Goal: Task Accomplishment & Management: Manage account settings

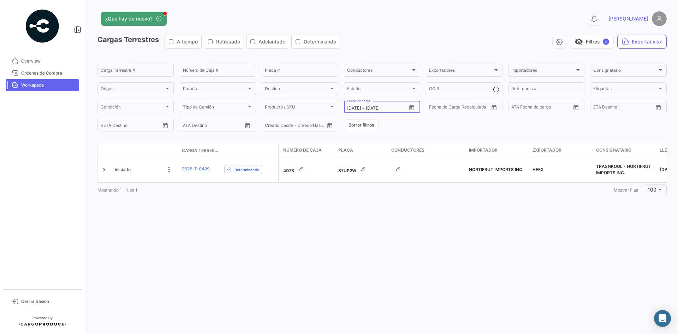
click at [411, 107] on icon "Open calendar" at bounding box center [411, 108] width 6 height 6
click at [361, 220] on div "29" at bounding box center [364, 221] width 11 height 13
type input "[DATE]"
click at [361, 220] on div "29" at bounding box center [364, 221] width 11 height 13
type input "[DATE]"
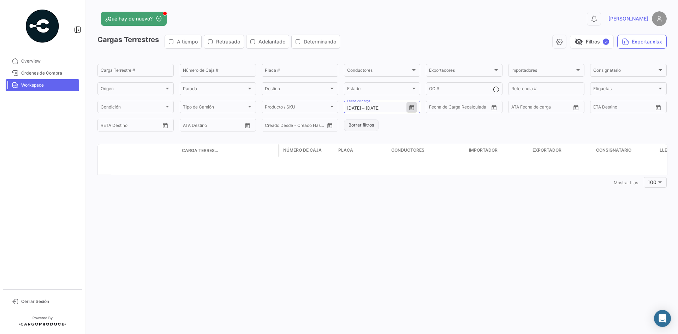
click at [359, 127] on button "Borrar filtros" at bounding box center [361, 125] width 35 height 12
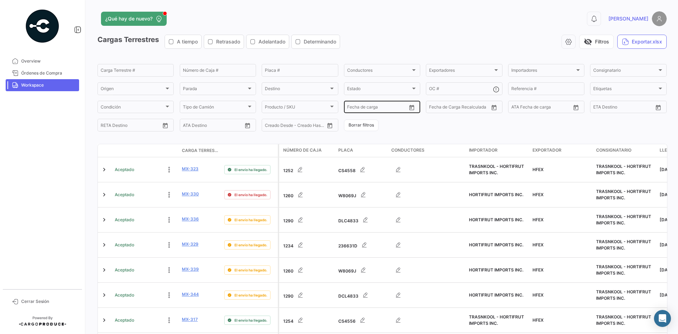
click at [411, 107] on icon "Open calendar" at bounding box center [411, 108] width 6 height 6
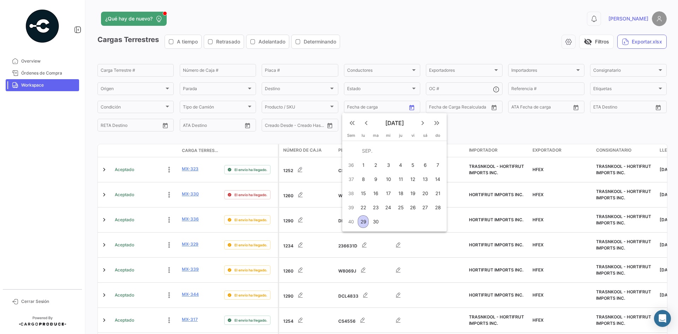
click at [377, 222] on div "30" at bounding box center [375, 221] width 11 height 13
type input "[DATE]"
click at [377, 222] on div "30" at bounding box center [375, 221] width 11 height 13
type input "[DATE]"
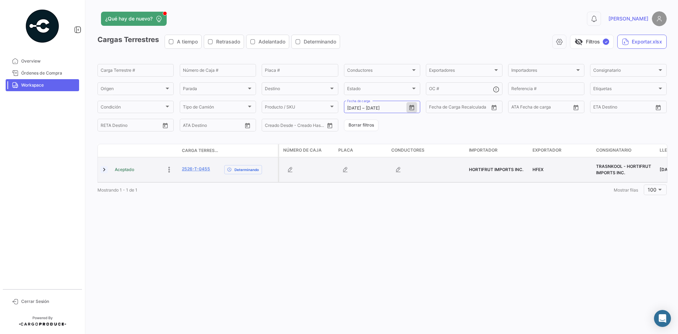
click at [105, 168] on link at bounding box center [104, 169] width 7 height 7
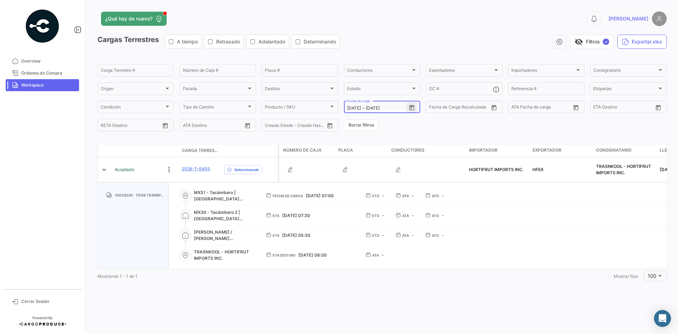
click at [412, 109] on icon "Open calendar" at bounding box center [411, 107] width 5 height 5
click at [424, 121] on mat-icon "keyboard_arrow_right" at bounding box center [424, 123] width 8 height 8
click at [388, 165] on div "1" at bounding box center [389, 165] width 11 height 13
type input "[DATE]"
click at [388, 165] on div "1" at bounding box center [389, 165] width 11 height 13
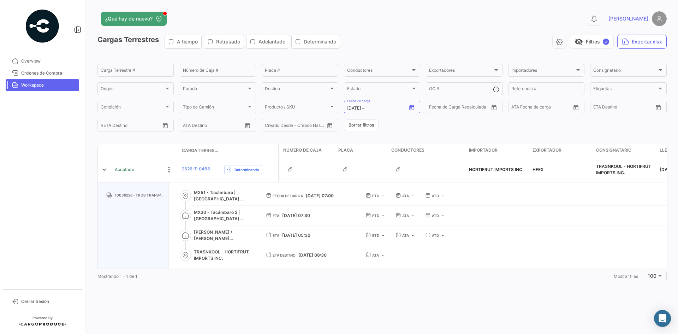
type input "[DATE]"
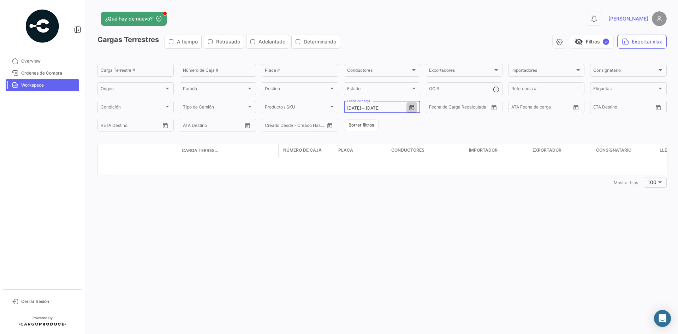
click at [410, 108] on icon "Open calendar" at bounding box center [411, 108] width 6 height 6
click at [368, 124] on mat-icon "keyboard_arrow_left" at bounding box center [368, 123] width 8 height 8
click at [365, 221] on div "29" at bounding box center [364, 221] width 11 height 13
type input "[DATE]"
click at [365, 221] on div "29" at bounding box center [364, 221] width 11 height 13
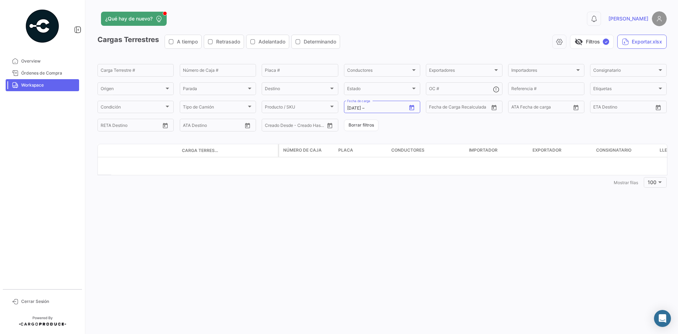
type input "[DATE]"
click at [412, 110] on icon "Open calendar" at bounding box center [411, 108] width 6 height 6
click at [438, 202] on div "28" at bounding box center [439, 207] width 11 height 13
type input "[DATE]"
click at [438, 202] on div "28" at bounding box center [439, 207] width 11 height 13
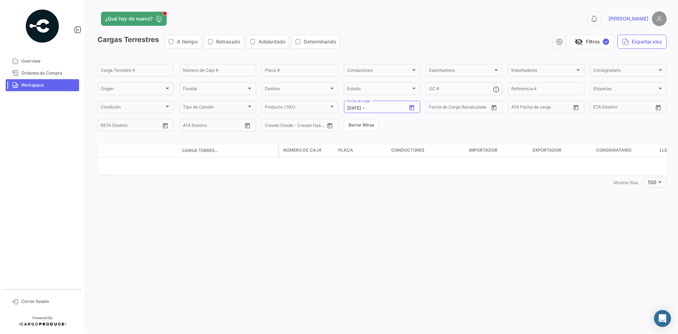
type input "[DATE]"
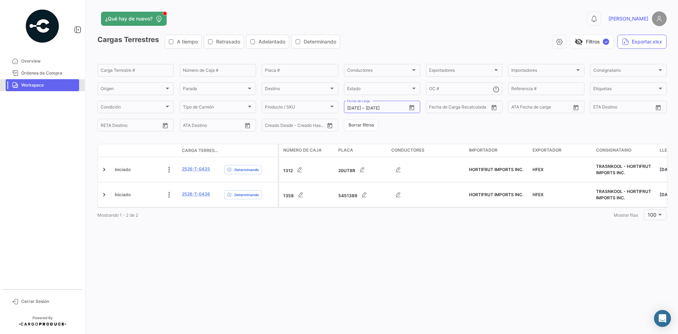
click at [38, 88] on link "Workspace" at bounding box center [42, 85] width 73 height 12
click at [377, 127] on button "Borrar filtros" at bounding box center [361, 125] width 35 height 12
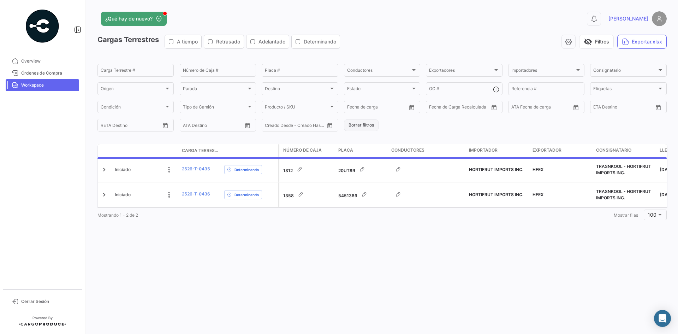
click at [368, 125] on button "Borrar filtros" at bounding box center [361, 125] width 35 height 12
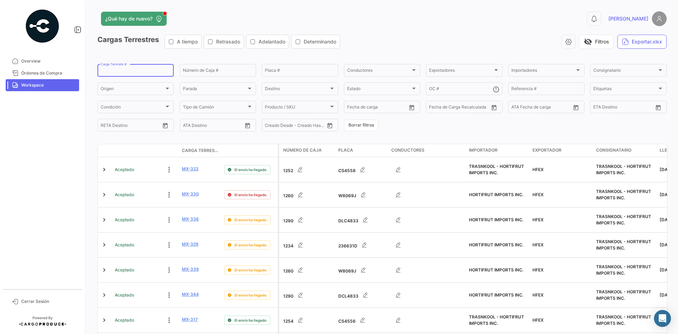
click at [129, 70] on input "Carga Terrestre #" at bounding box center [136, 71] width 70 height 5
paste input "2526-T-0417"
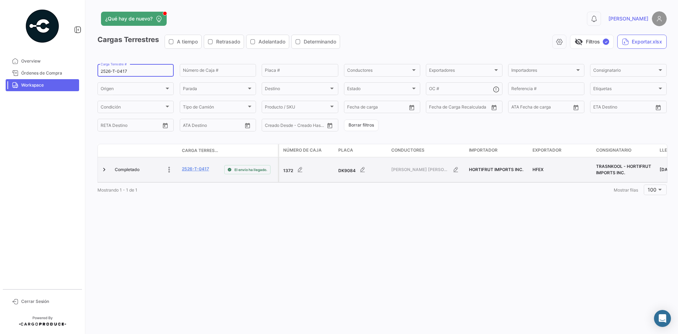
type input "2526-T-0417"
drag, startPoint x: 215, startPoint y: 166, endPoint x: 179, endPoint y: 166, distance: 36.0
click at [179, 166] on div "Completado 2526-T-0417 El envío ha llegado." at bounding box center [188, 169] width 180 height 25
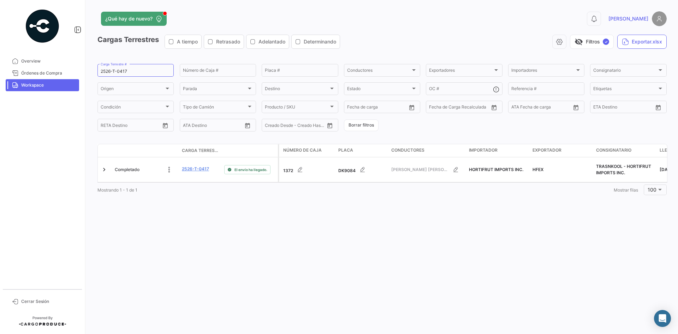
copy div "2526-T-0417"
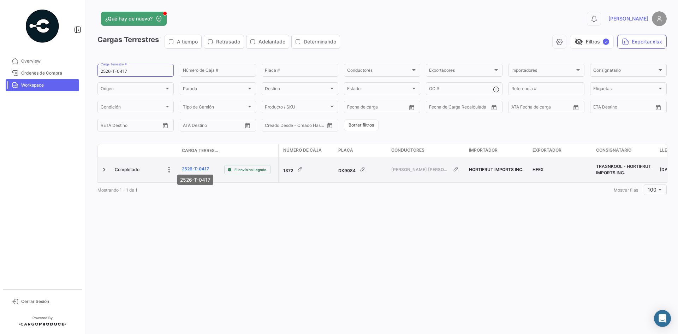
click at [186, 167] on link "2526-T-0417" at bounding box center [195, 169] width 27 height 6
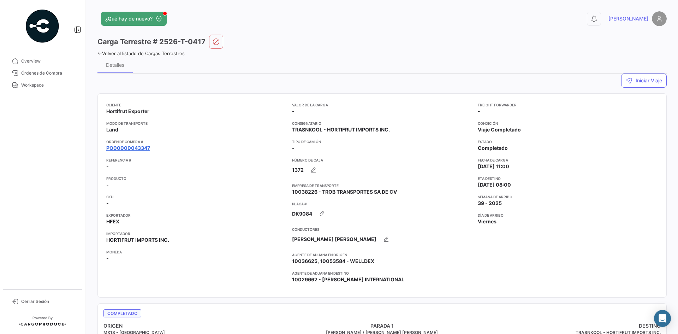
click at [145, 149] on link "PO00000043347" at bounding box center [128, 147] width 44 height 7
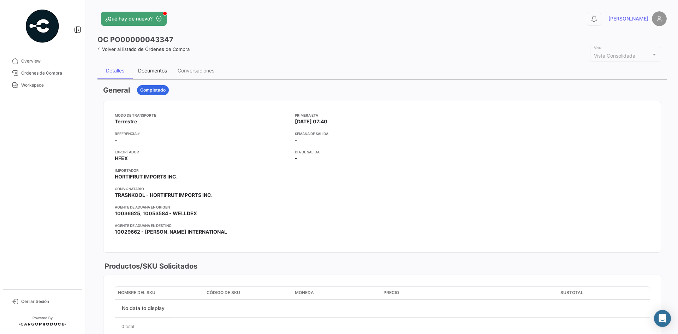
click at [155, 66] on div "Documentos" at bounding box center [153, 70] width 40 height 17
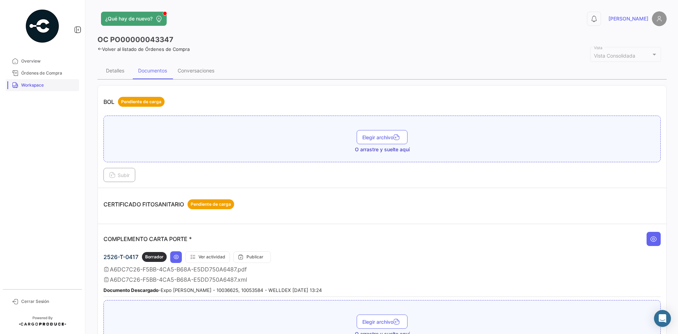
click at [29, 84] on span "Workspace" at bounding box center [48, 85] width 55 height 6
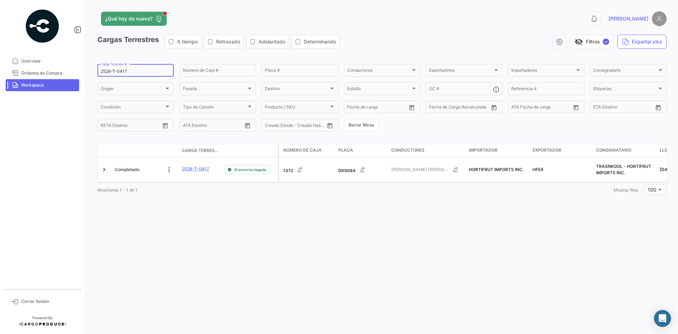
click at [121, 66] on div "2526-T-0417 Carga Terrestre #" at bounding box center [136, 70] width 70 height 14
click at [120, 66] on div "2526-T-0417 Carga Terrestre #" at bounding box center [136, 70] width 70 height 14
click at [118, 67] on div "2526-T-0417 Carga Terrestre #" at bounding box center [136, 70] width 70 height 14
paste input "2526-T-0406"
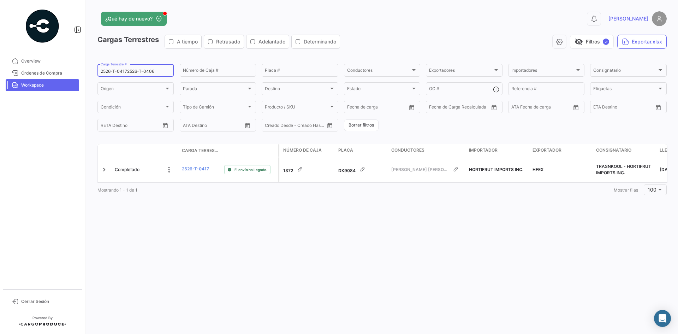
click at [116, 72] on input "2526-T-04172526-T-0406" at bounding box center [136, 71] width 70 height 5
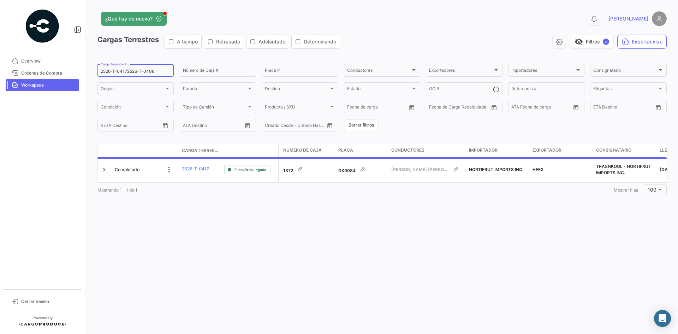
paste input
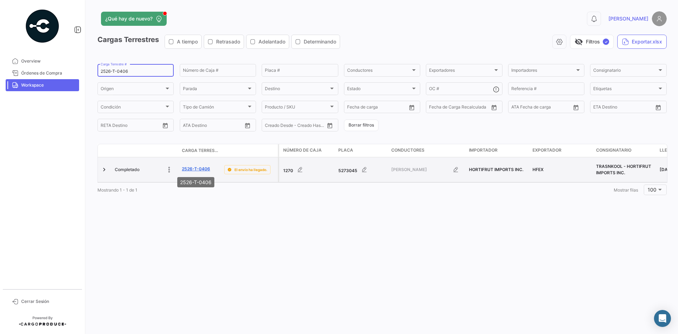
type input "2526-T-0406"
click at [201, 170] on link "2526-T-0406" at bounding box center [196, 169] width 28 height 6
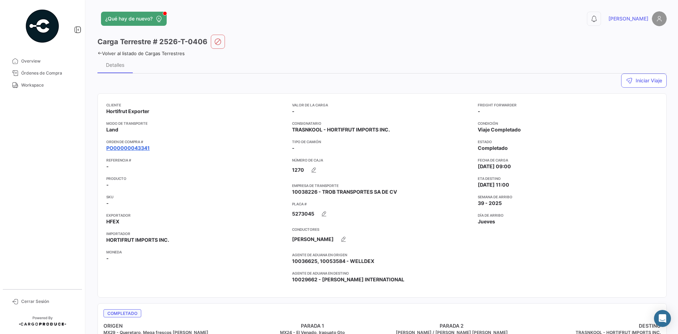
click at [147, 146] on link "PO00000043341" at bounding box center [127, 147] width 43 height 7
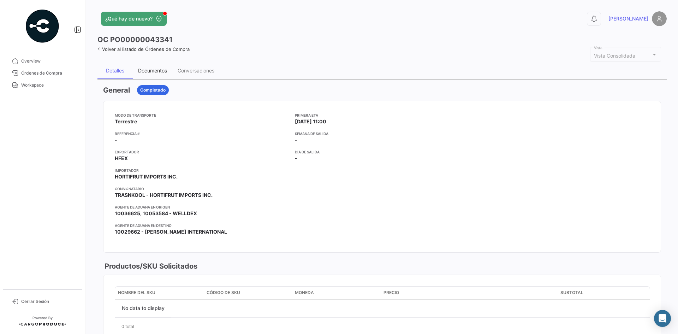
click at [153, 64] on div "Documentos" at bounding box center [153, 70] width 40 height 17
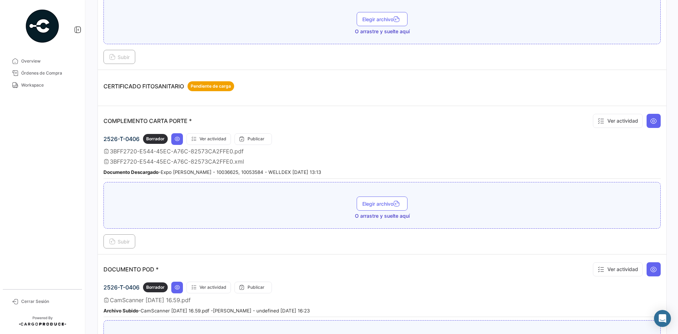
scroll to position [177, 0]
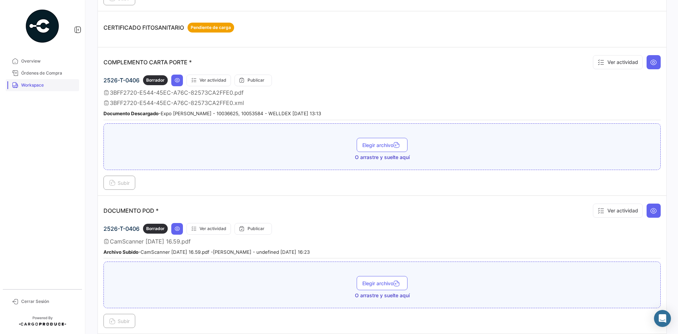
click at [34, 88] on span "Workspace" at bounding box center [48, 85] width 55 height 6
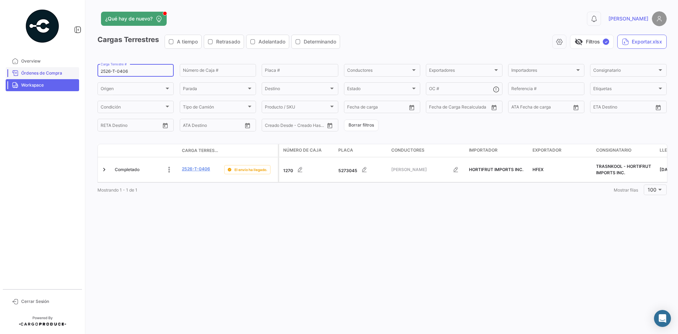
drag, startPoint x: 144, startPoint y: 69, endPoint x: 47, endPoint y: 76, distance: 97.3
click at [47, 76] on mat-sidenav-container "Overview Órdenes de Compra Workspace Cerrar Sesión ¿Qué hay de nuevo? 0 [PERSON…" at bounding box center [339, 167] width 678 height 334
paste input "29"
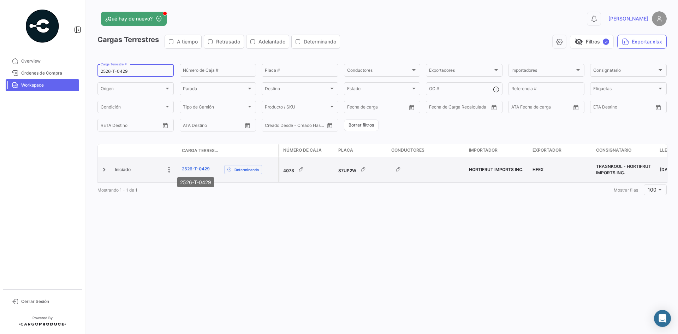
type input "2526-T-0429"
click at [201, 168] on link "2526-T-0429" at bounding box center [196, 169] width 28 height 6
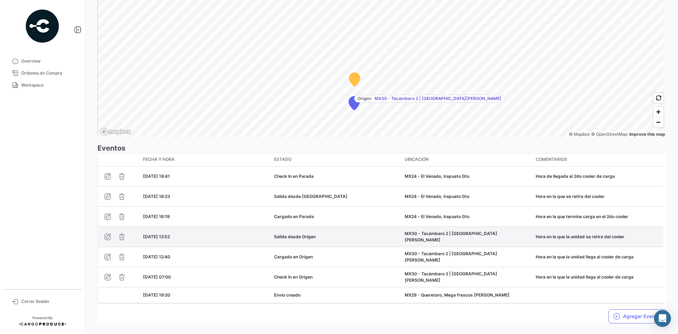
scroll to position [531, 0]
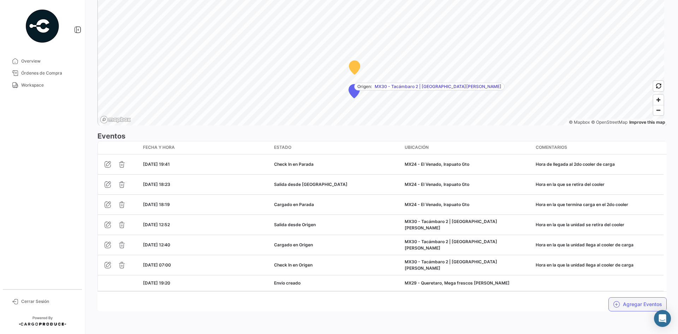
click at [630, 306] on button "Agregar Eventos" at bounding box center [637, 304] width 58 height 14
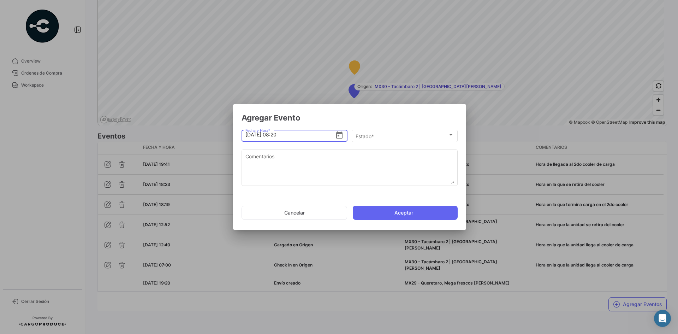
click at [278, 135] on input "[DATE] 08:20" at bounding box center [290, 134] width 90 height 25
type input "[DATE] 07:00"
click at [402, 136] on div "Estado *" at bounding box center [402, 136] width 92 height 6
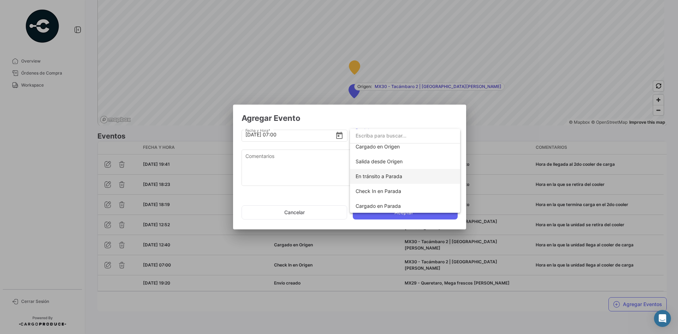
scroll to position [35, 0]
click at [398, 190] on span "Check In en Parada" at bounding box center [379, 190] width 46 height 6
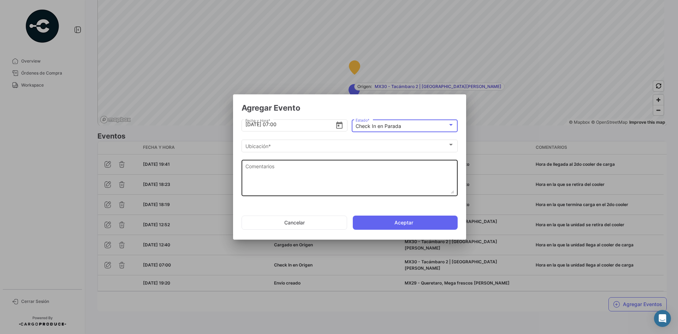
click at [336, 177] on textarea "Comentarios" at bounding box center [349, 177] width 209 height 31
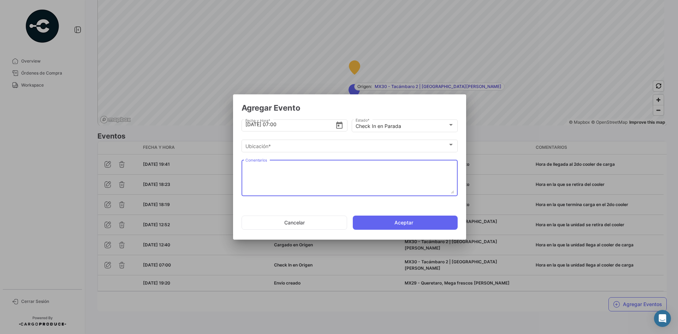
paste textarea "Hora de llegada a frontera"
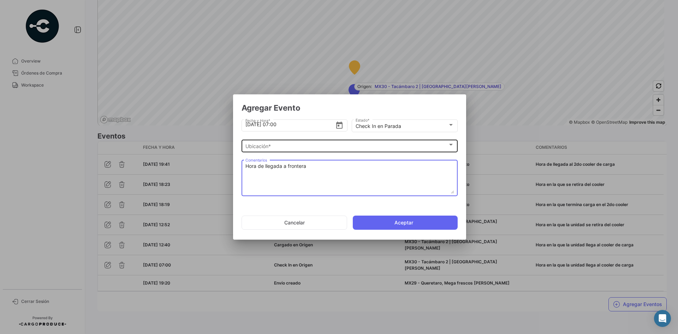
type textarea "Hora de llegada a frontera"
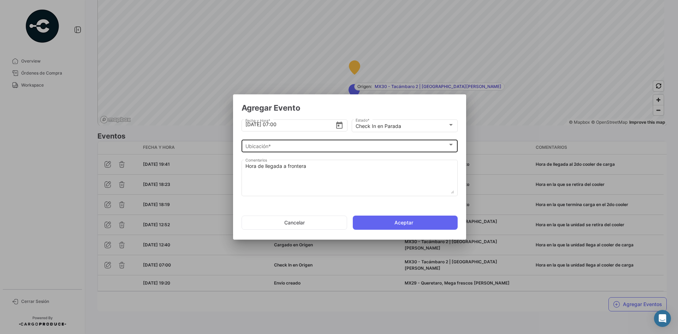
click at [326, 150] on div "Ubicación * Ubicación *" at bounding box center [349, 145] width 209 height 14
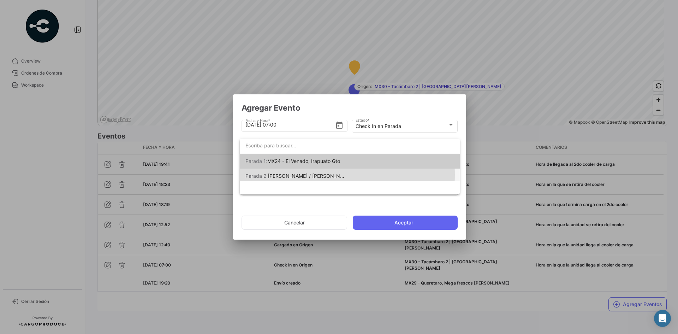
click at [331, 174] on span "[PERSON_NAME] / [PERSON_NAME] [PERSON_NAME]" at bounding box center [331, 176] width 126 height 6
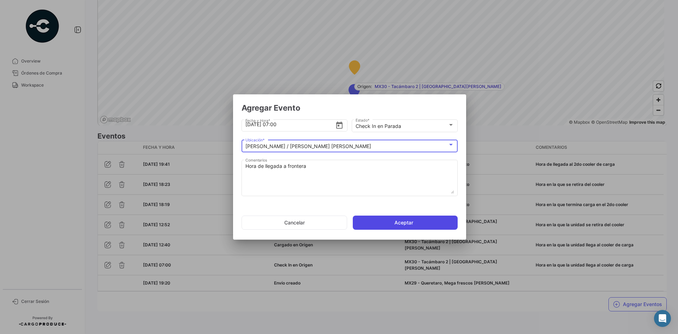
click at [389, 219] on button "Aceptar" at bounding box center [405, 222] width 105 height 14
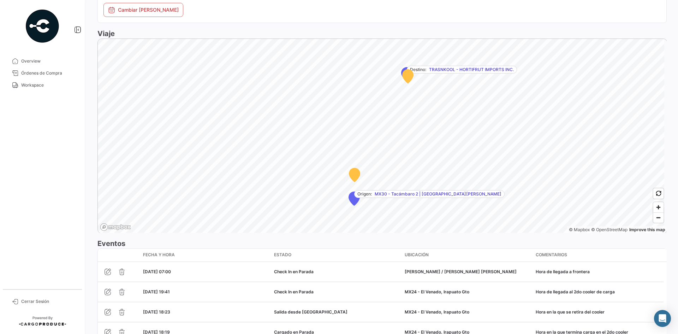
scroll to position [551, 0]
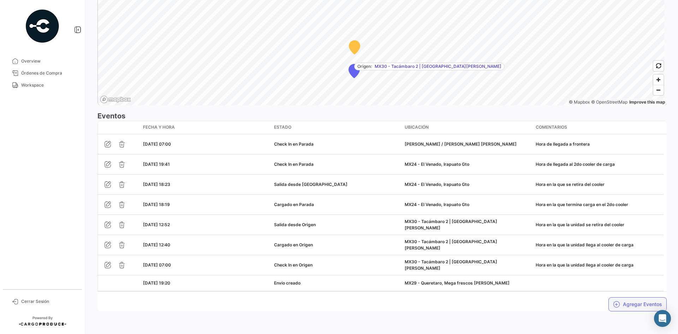
click at [615, 307] on icon "button" at bounding box center [616, 303] width 7 height 7
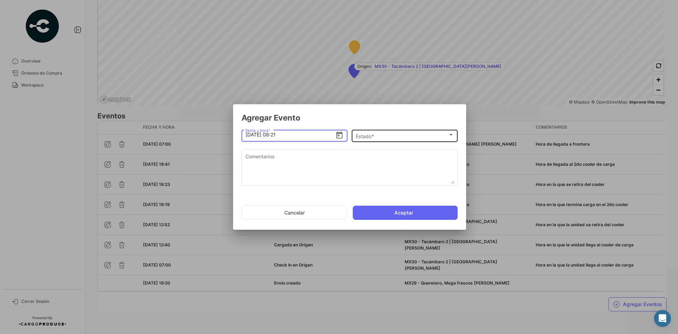
click at [389, 136] on div "Estado *" at bounding box center [402, 136] width 92 height 6
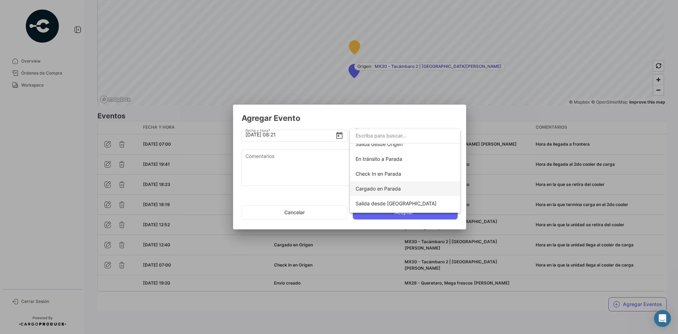
scroll to position [71, 0]
click at [395, 185] on span "Salida desde [GEOGRAPHIC_DATA]" at bounding box center [396, 184] width 81 height 6
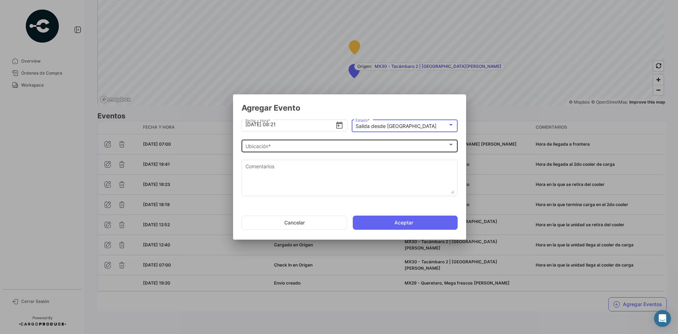
click at [299, 147] on div "Ubicación *" at bounding box center [346, 146] width 202 height 6
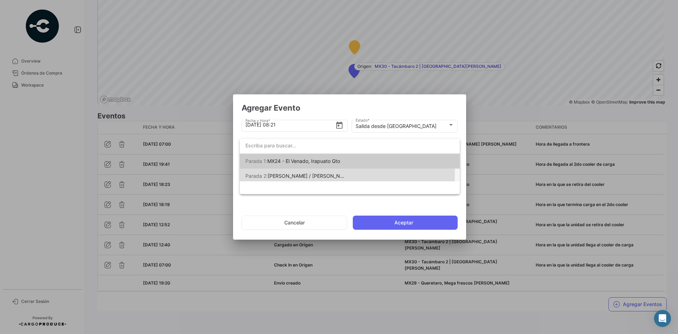
click at [318, 173] on span "[PERSON_NAME] / [PERSON_NAME] [PERSON_NAME]" at bounding box center [331, 176] width 126 height 6
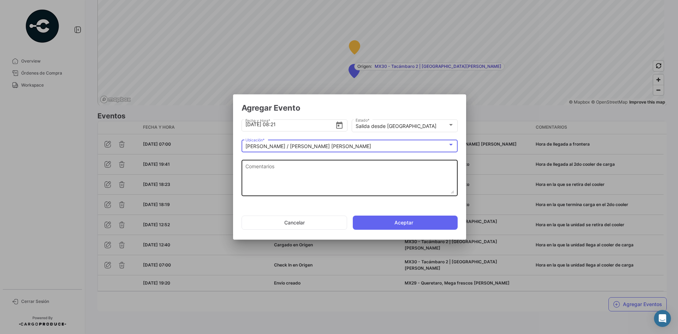
click at [292, 166] on textarea "Comentarios" at bounding box center [349, 177] width 209 height 31
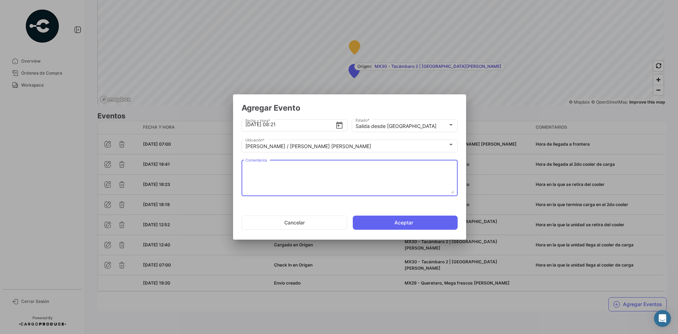
paste textarea "Hora de salida a cruce"
type textarea "Hora de salida a cruce"
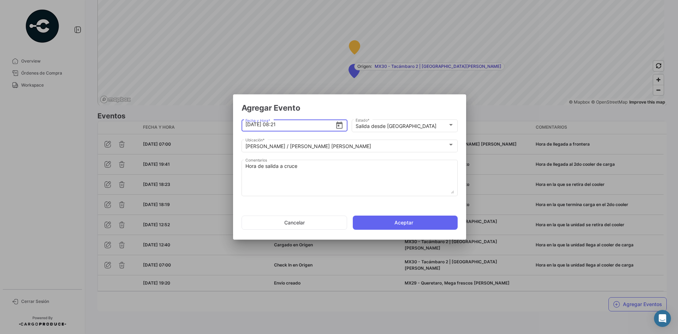
click at [294, 127] on input "[DATE] 08:21" at bounding box center [290, 124] width 90 height 25
type input "[DATE] 08:15"
click at [369, 223] on button "Aceptar" at bounding box center [405, 222] width 105 height 14
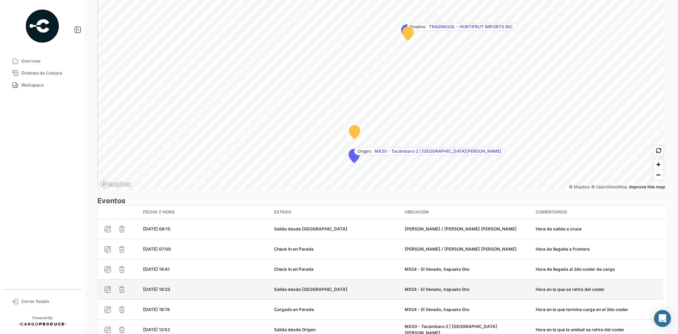
scroll to position [465, 0]
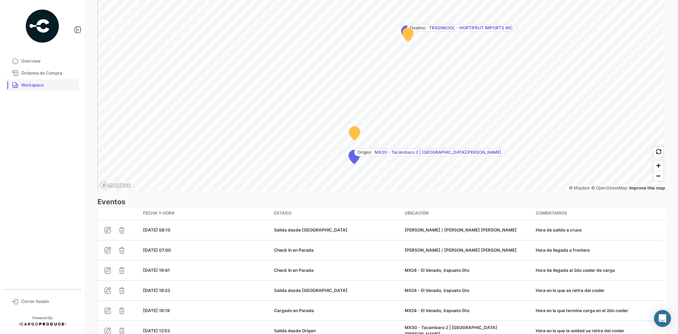
click at [40, 88] on span "Workspace" at bounding box center [48, 85] width 55 height 6
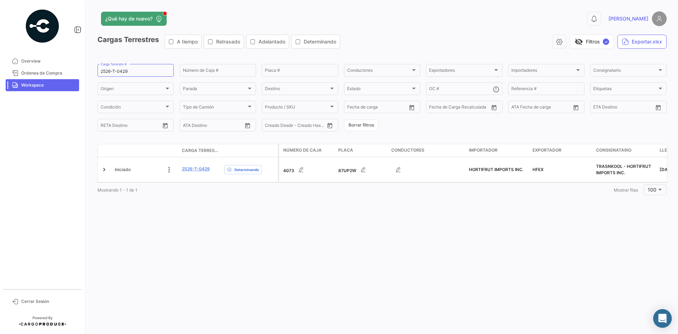
click at [660, 315] on icon "Abrir Intercom Messenger" at bounding box center [662, 318] width 8 height 9
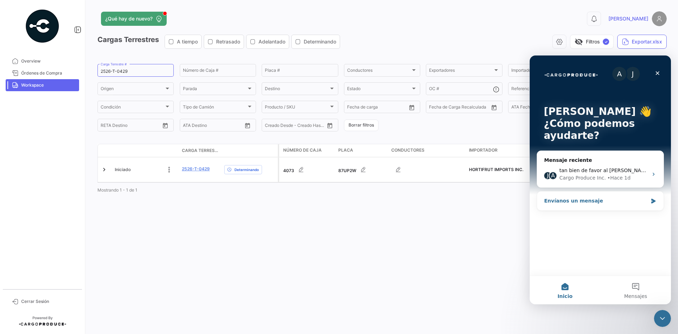
click at [651, 207] on div "Envíanos un mensaje" at bounding box center [600, 200] width 126 height 19
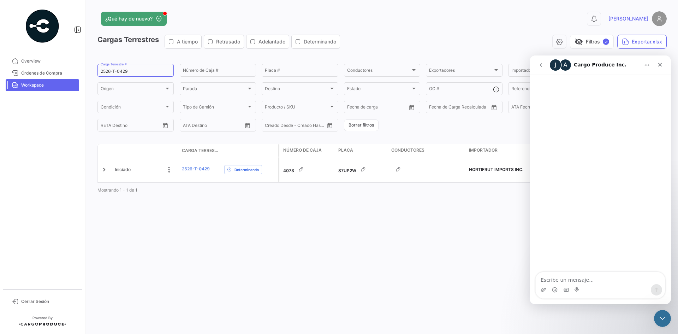
click at [540, 67] on icon "go back" at bounding box center [541, 65] width 6 height 6
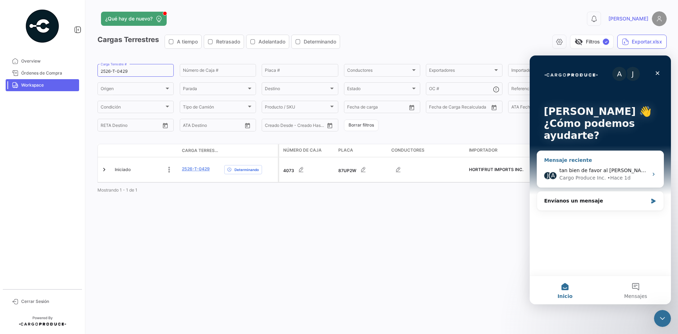
click at [644, 172] on span "tan bien de favor al [PERSON_NAME]" at bounding box center [604, 170] width 91 height 6
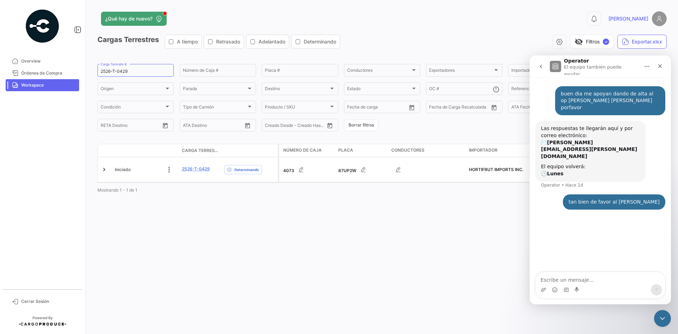
click at [540, 67] on icon "go back" at bounding box center [541, 67] width 6 height 6
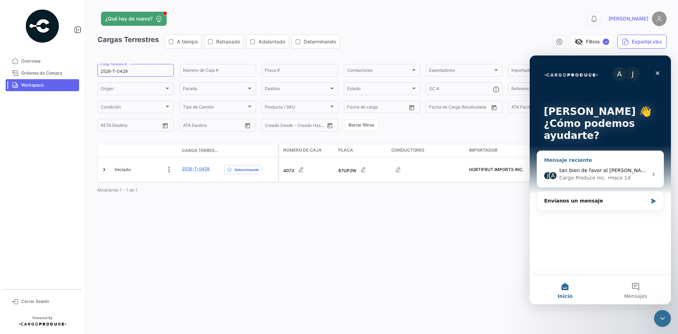
click at [614, 171] on span "tan bien de favor al [PERSON_NAME]" at bounding box center [604, 170] width 91 height 6
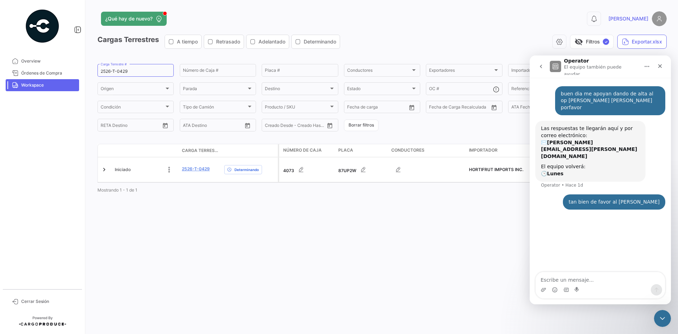
click at [538, 66] on icon "go back" at bounding box center [541, 67] width 6 height 6
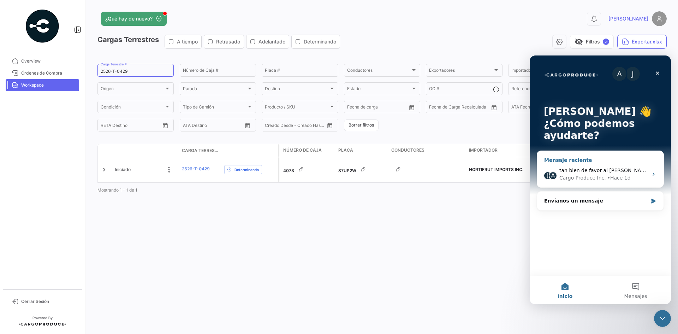
click at [547, 175] on div "J" at bounding box center [547, 175] width 8 height 8
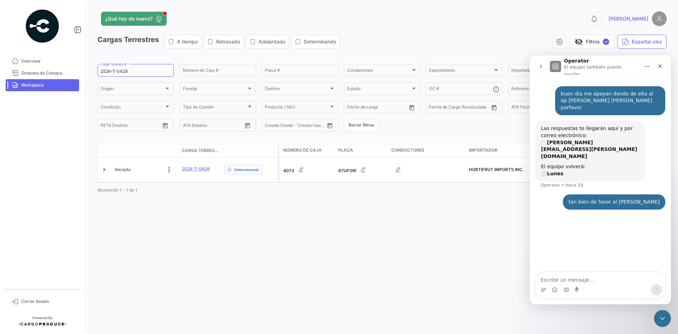
click at [653, 67] on button "Inicio" at bounding box center [646, 66] width 13 height 13
click at [587, 227] on div "buen dia me apoyan dando de alta al op [PERSON_NAME] [PERSON_NAME] porfavor [PE…" at bounding box center [600, 175] width 141 height 195
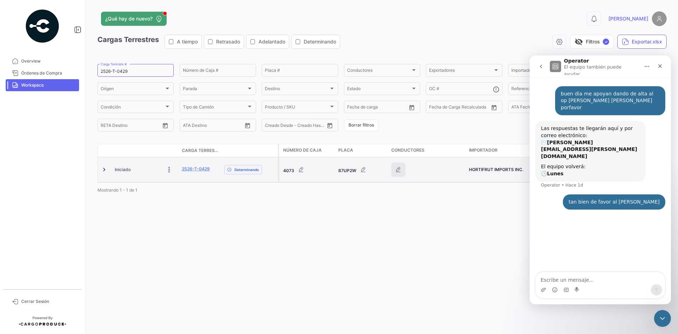
click at [401, 169] on icon "button" at bounding box center [398, 169] width 7 height 7
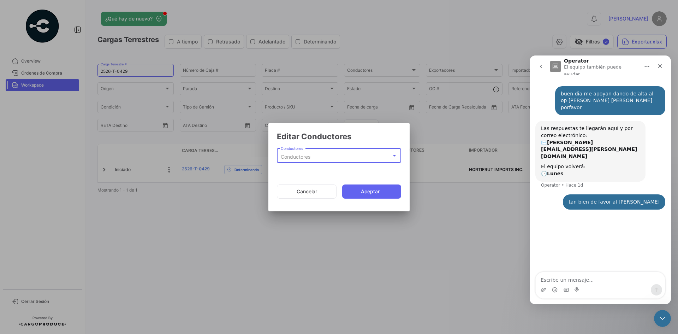
click at [344, 154] on div "Conductores" at bounding box center [336, 157] width 111 height 6
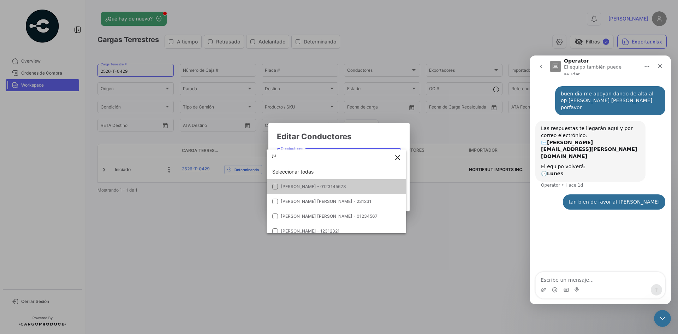
type input "j"
click at [224, 239] on div at bounding box center [339, 167] width 678 height 334
